Goal: Use online tool/utility: Utilize a website feature to perform a specific function

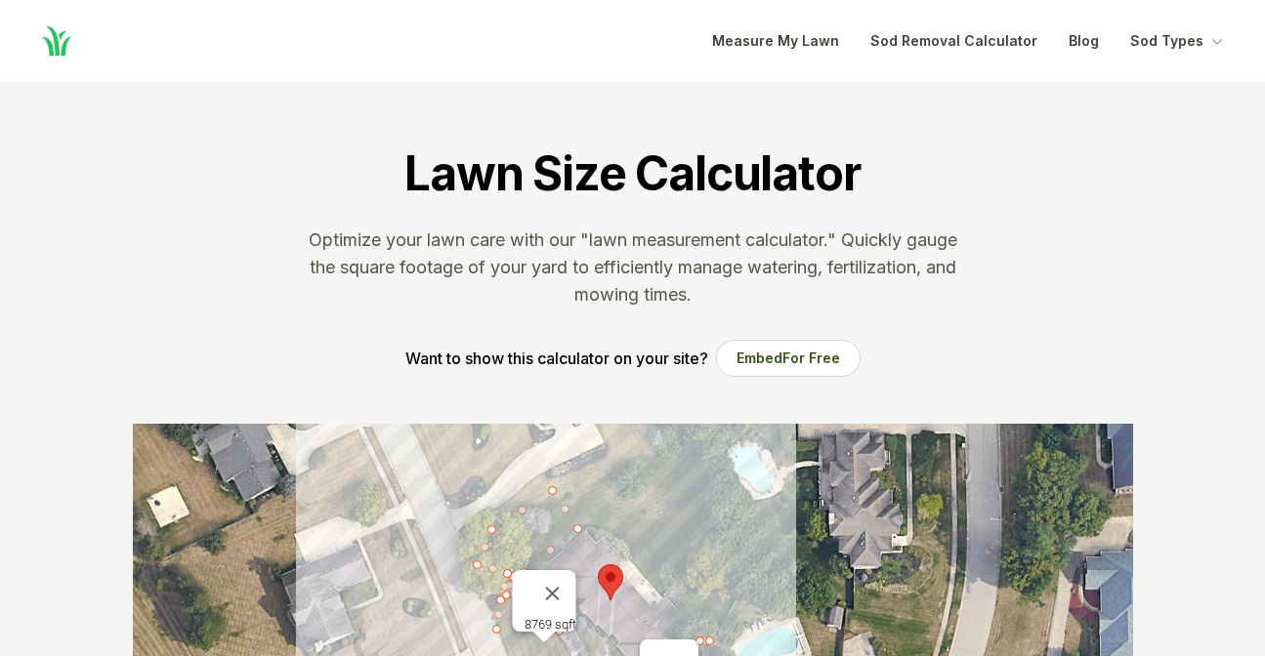
scroll to position [398, 0]
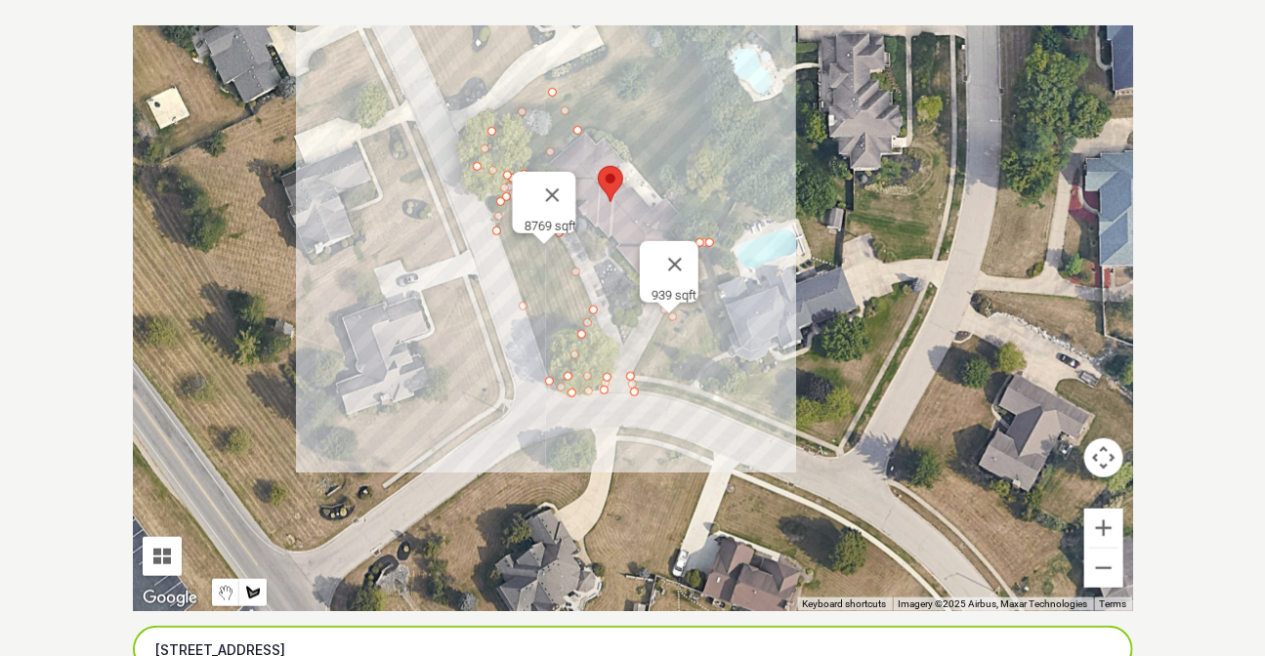
click at [577, 647] on input "6752 Stillmead Drive, Dayton, OH" at bounding box center [633, 650] width 1000 height 49
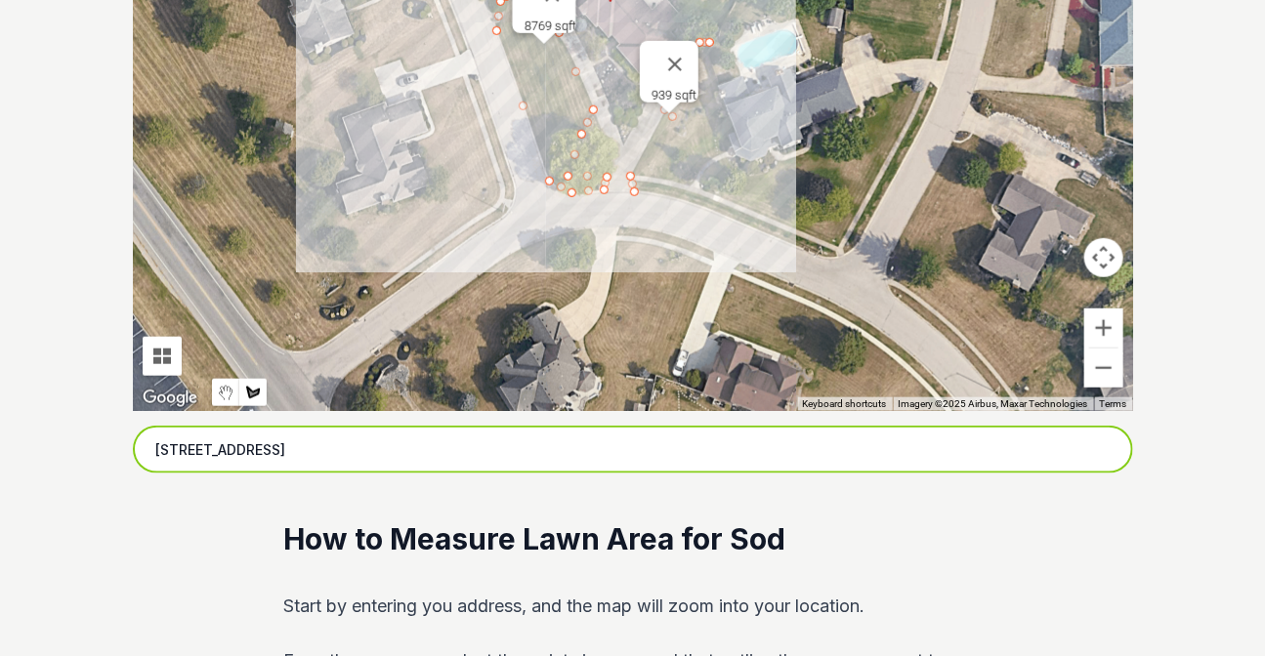
scroll to position [664, 0]
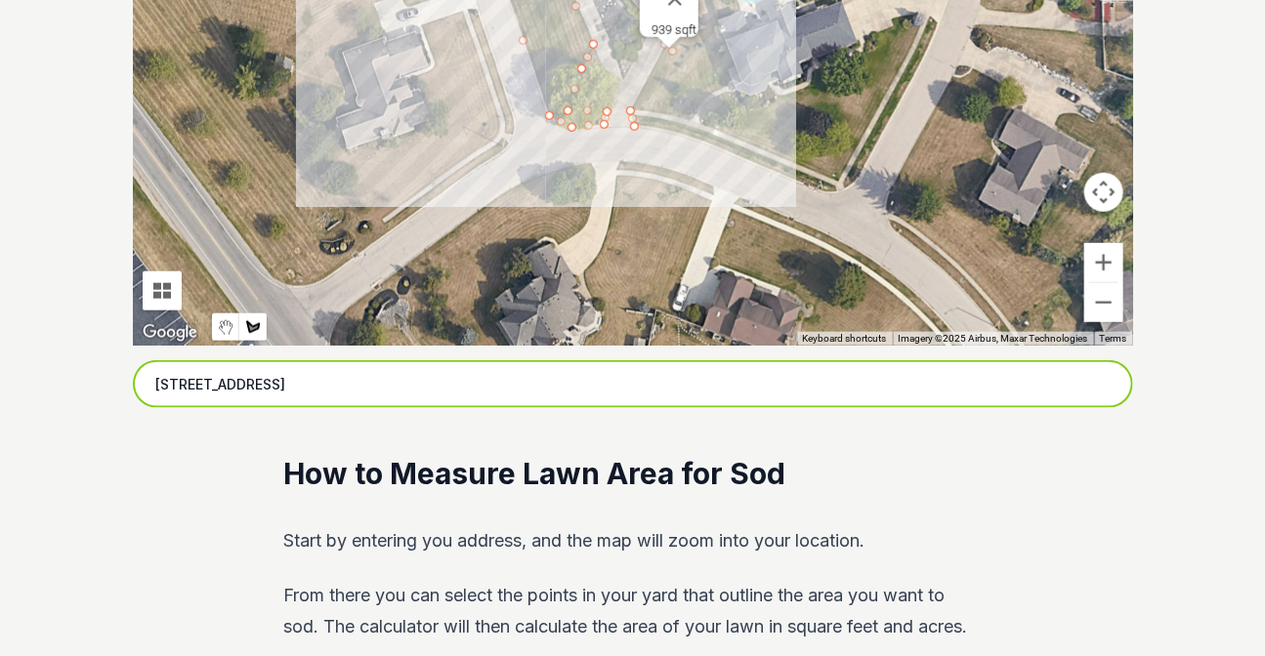
drag, startPoint x: 400, startPoint y: 381, endPoint x: 63, endPoint y: 394, distance: 337.1
paste input "[STREET_ADDRESS]"
click at [422, 381] on input "[STREET_ADDRESS]" at bounding box center [633, 384] width 1000 height 49
type input "[STREET_ADDRESS]"
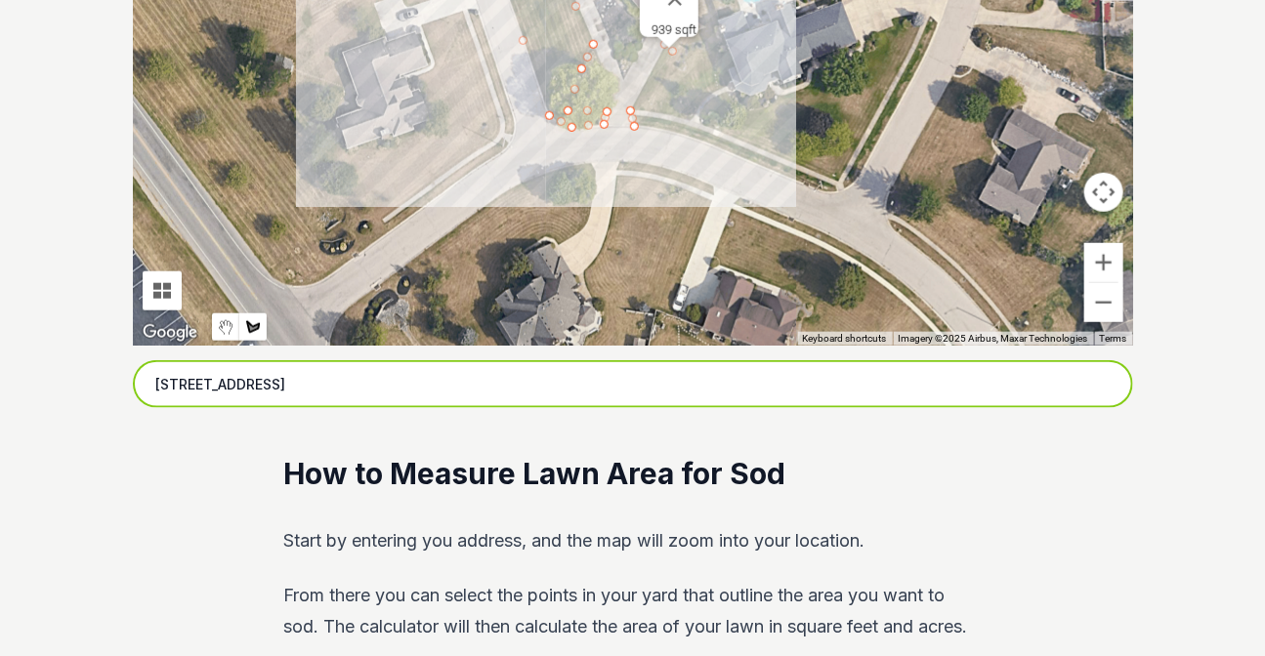
click at [439, 395] on input "[STREET_ADDRESS]" at bounding box center [633, 384] width 1000 height 49
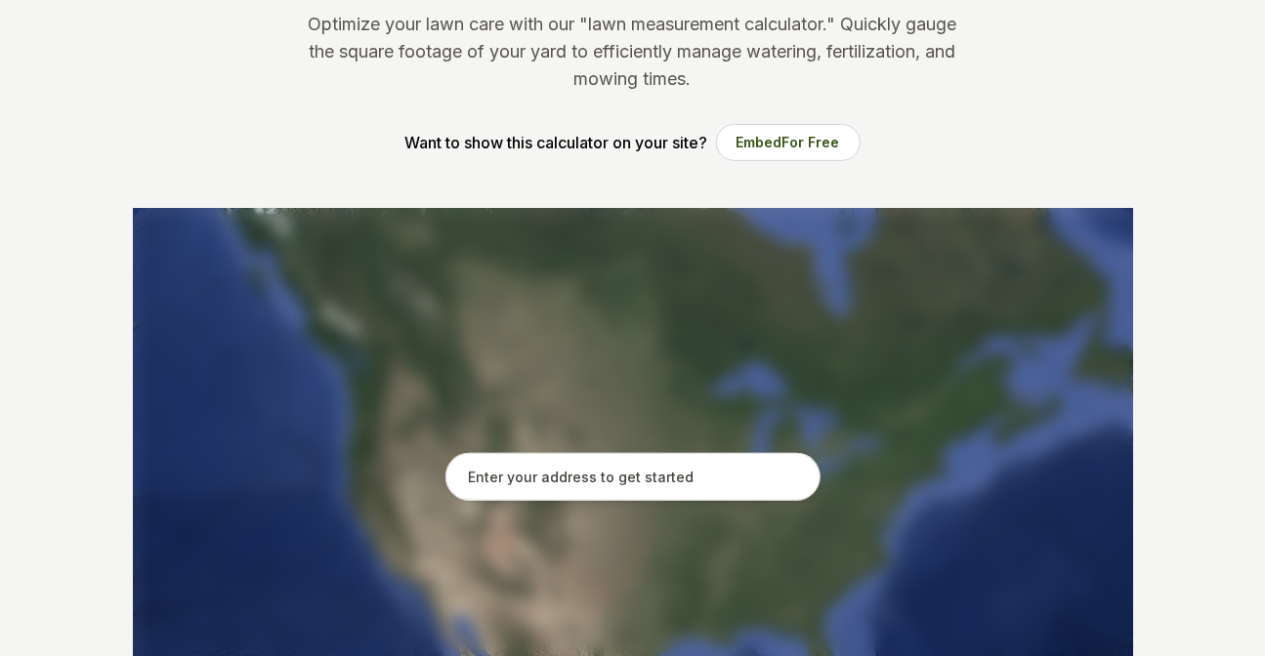
scroll to position [363, 0]
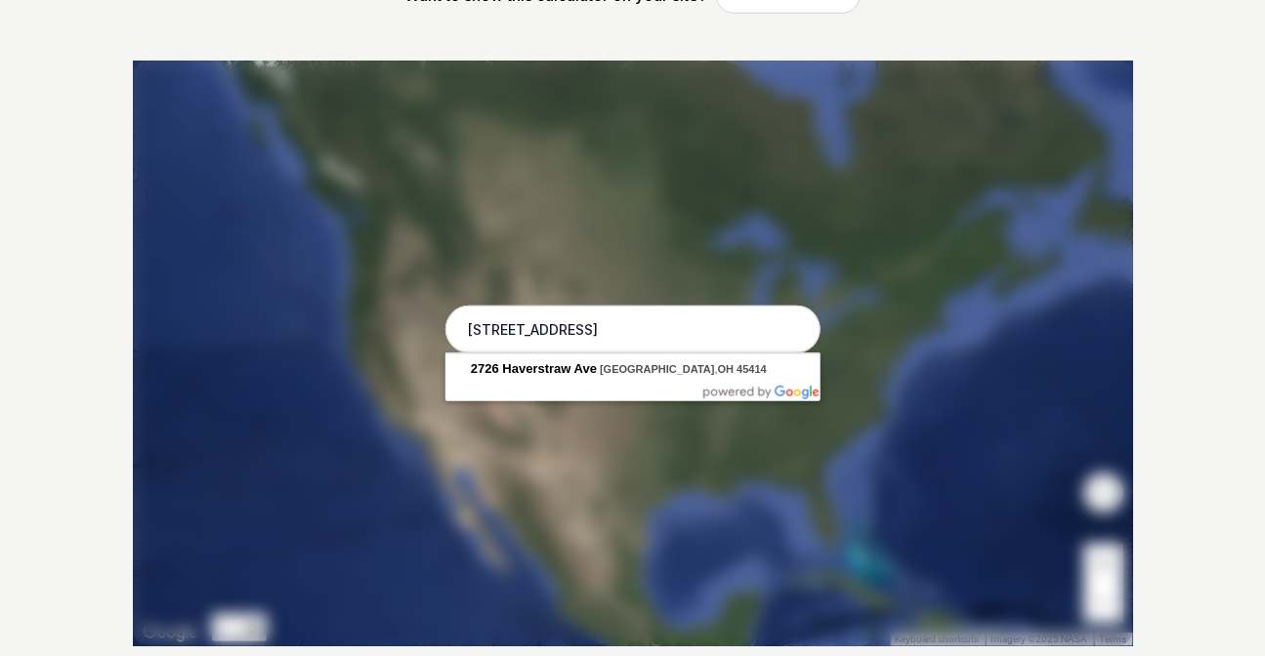
type input "[STREET_ADDRESS]"
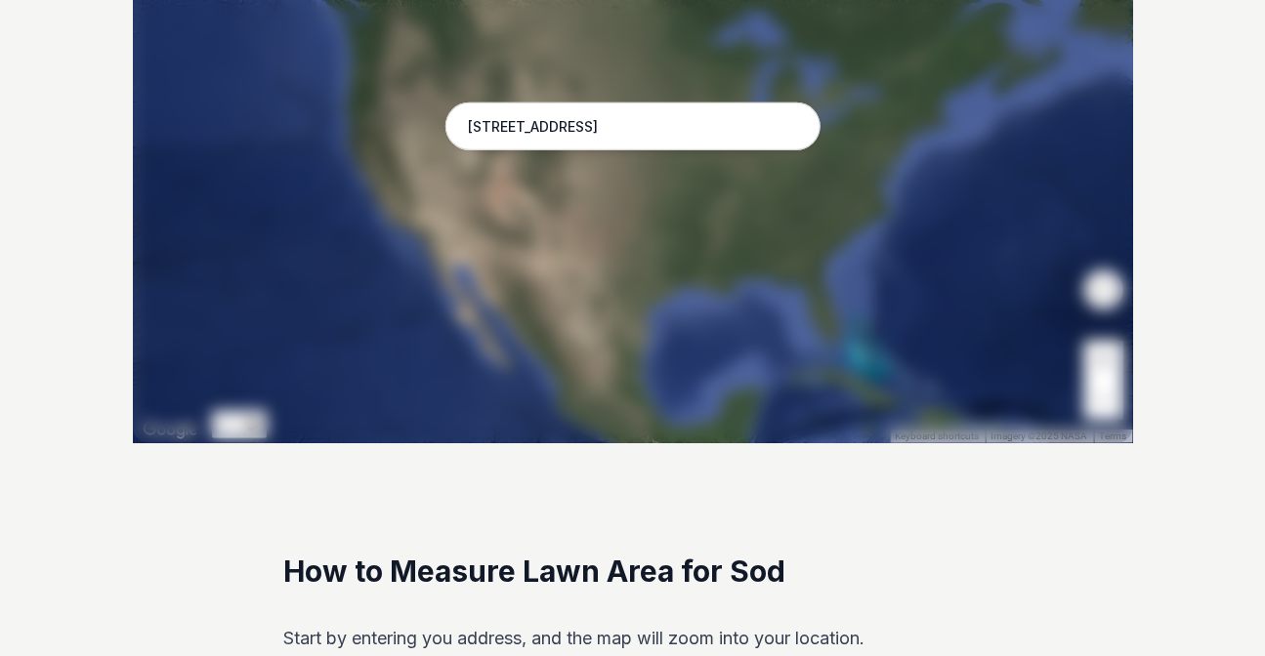
scroll to position [630, 0]
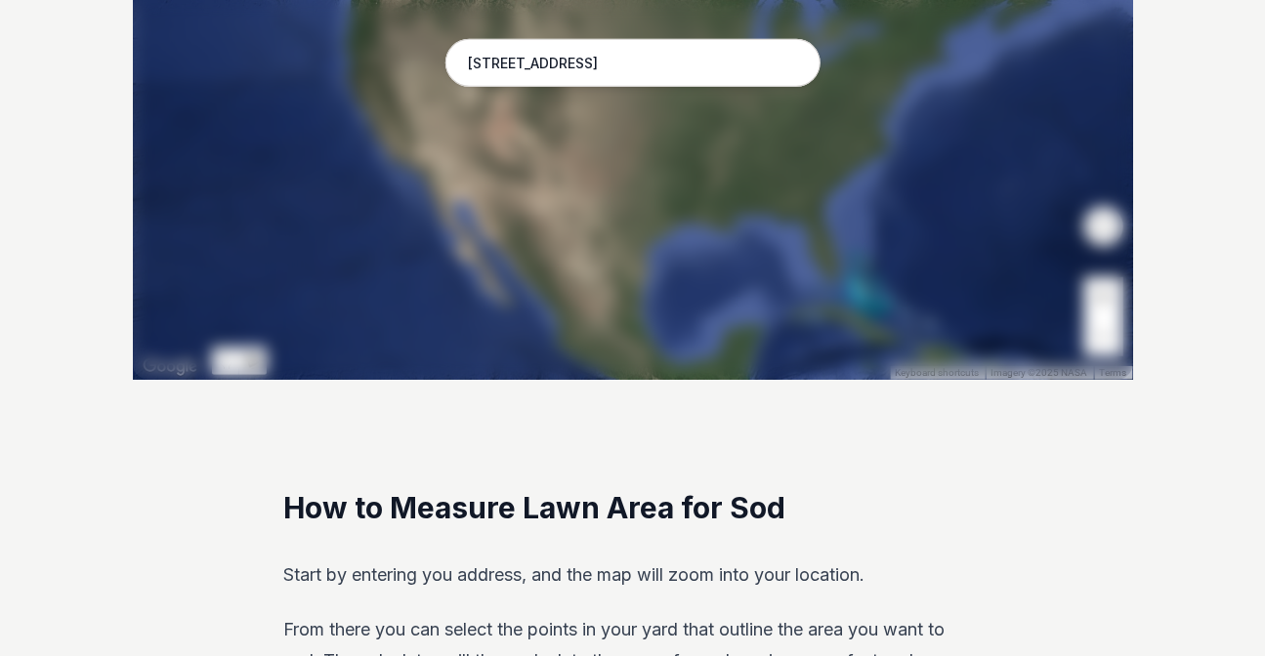
click at [732, 52] on input "[STREET_ADDRESS]" at bounding box center [632, 63] width 375 height 49
click at [703, 66] on input "[STREET_ADDRESS]" at bounding box center [632, 63] width 375 height 49
click at [714, 57] on input "[STREET_ADDRESS]" at bounding box center [632, 63] width 375 height 49
click at [748, 59] on input "[STREET_ADDRESS]" at bounding box center [632, 63] width 375 height 49
drag, startPoint x: 757, startPoint y: 60, endPoint x: 348, endPoint y: 91, distance: 410.3
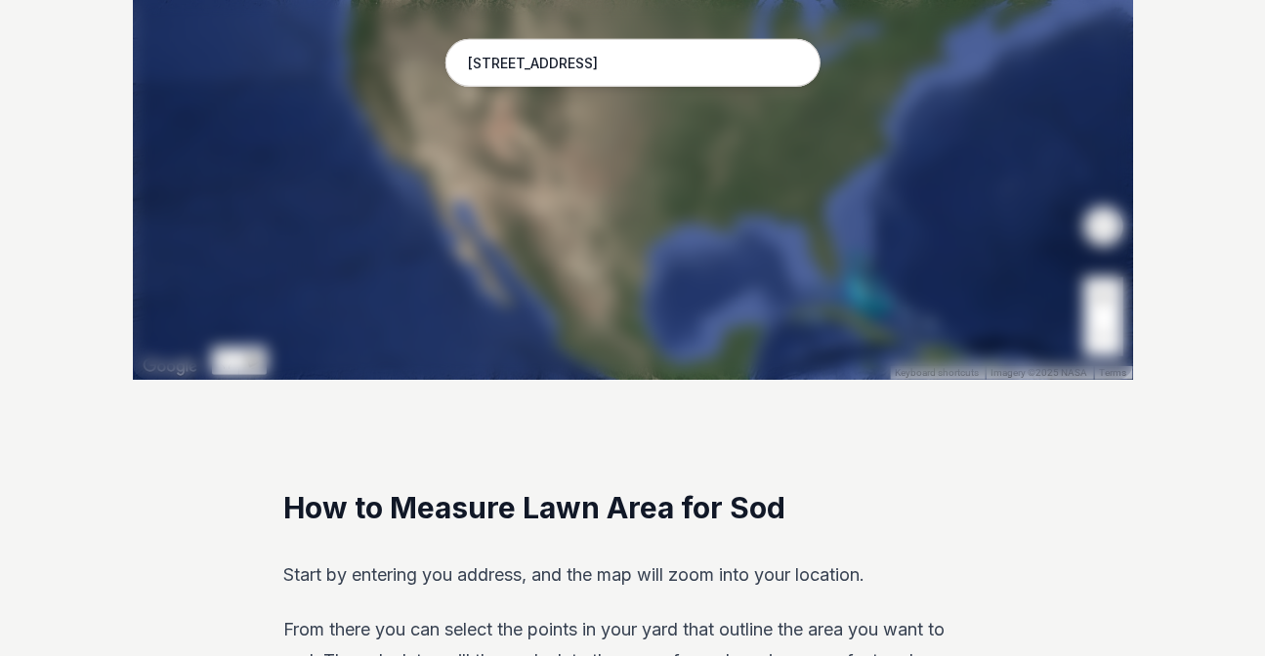
click at [348, 91] on div "Pssst - zoom in over here To navigate the map with touch gestures double-tap an…" at bounding box center [633, 87] width 1000 height 586
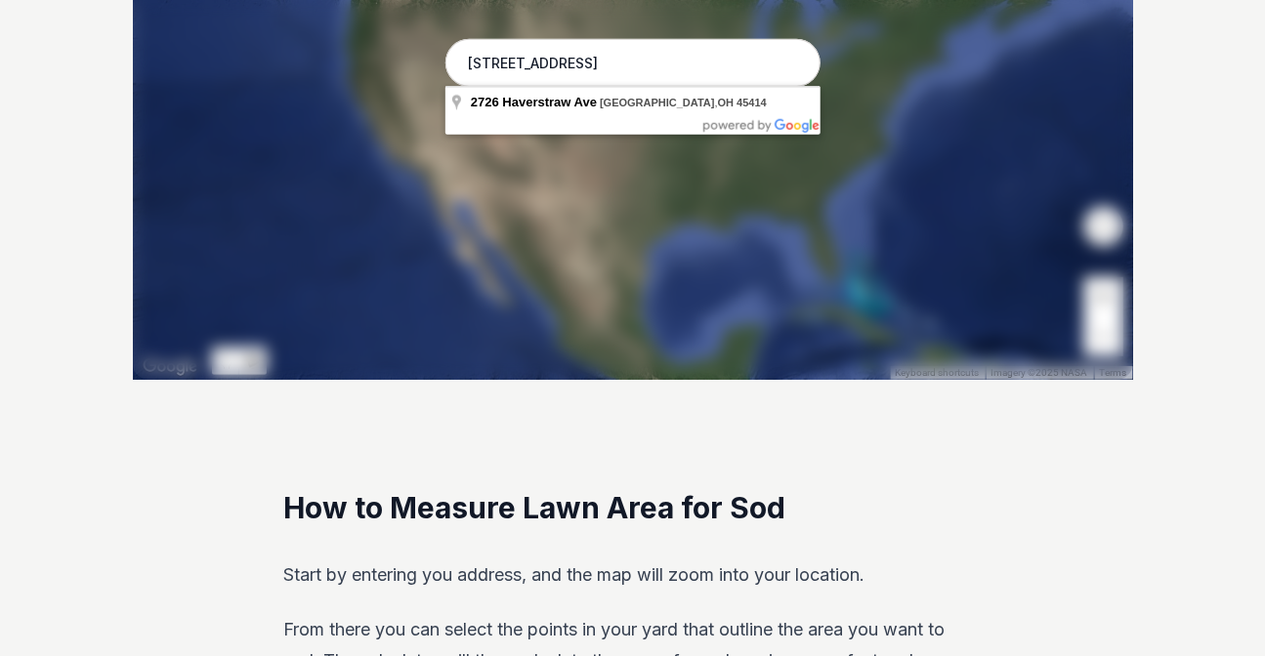
type input "[STREET_ADDRESS]"
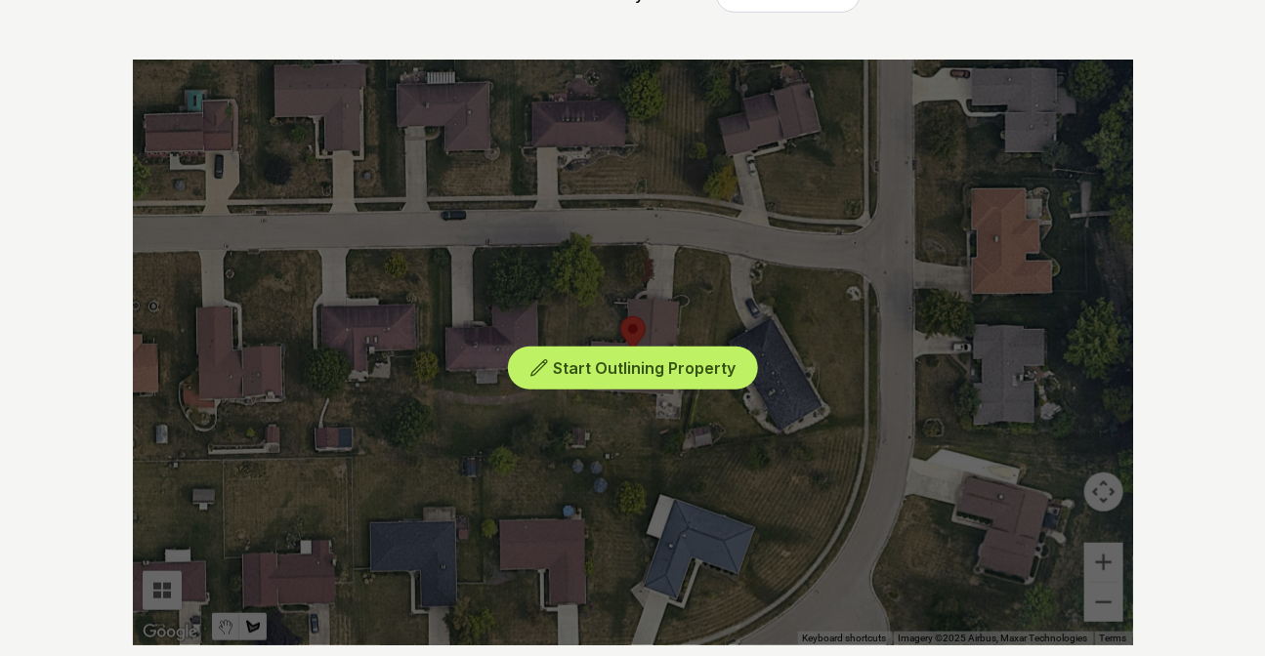
scroll to position [363, 0]
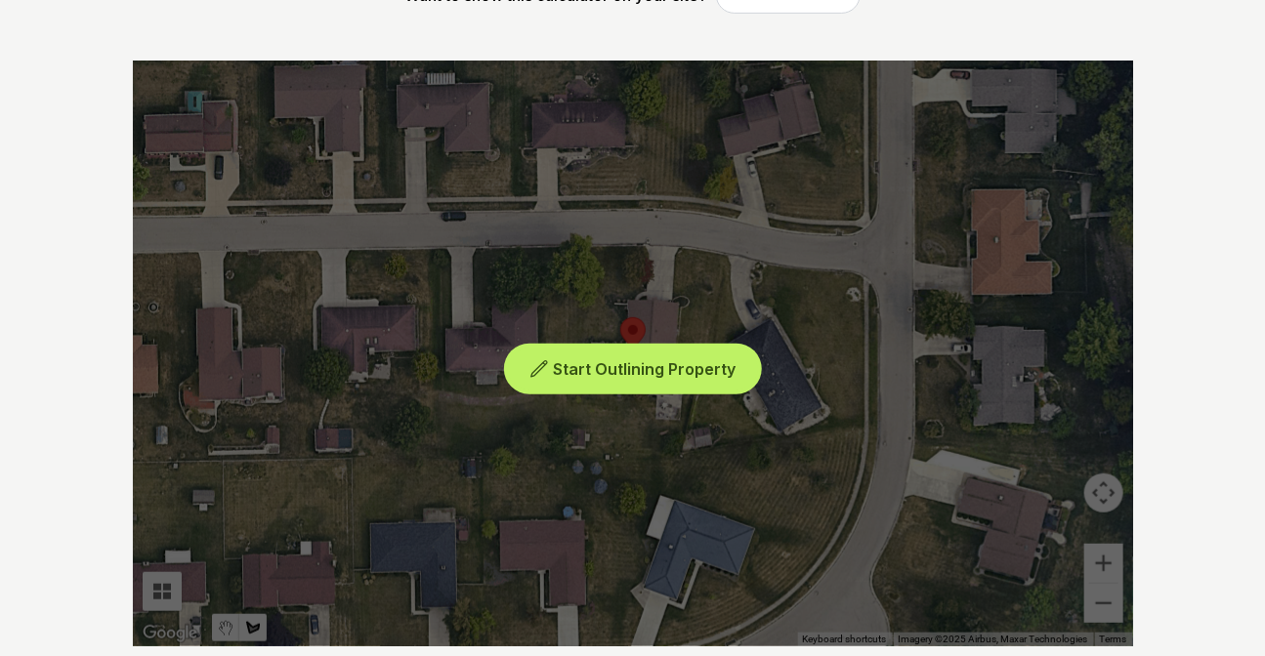
click at [576, 367] on span "Start Outlining Property" at bounding box center [644, 369] width 183 height 20
